Goal: Task Accomplishment & Management: Use online tool/utility

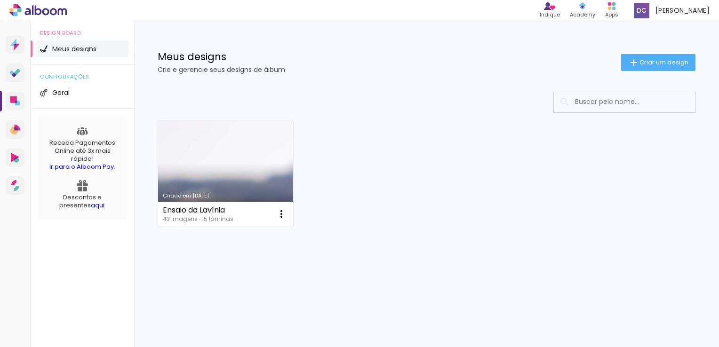
click at [252, 202] on div "Ensaio da Lavínia 43 imagens ∙ 15 lâminas Abrir Fazer uma cópia Excluir" at bounding box center [225, 214] width 135 height 25
click at [263, 172] on link "Criado em [DATE]" at bounding box center [225, 173] width 135 height 106
